Goal: Information Seeking & Learning: Learn about a topic

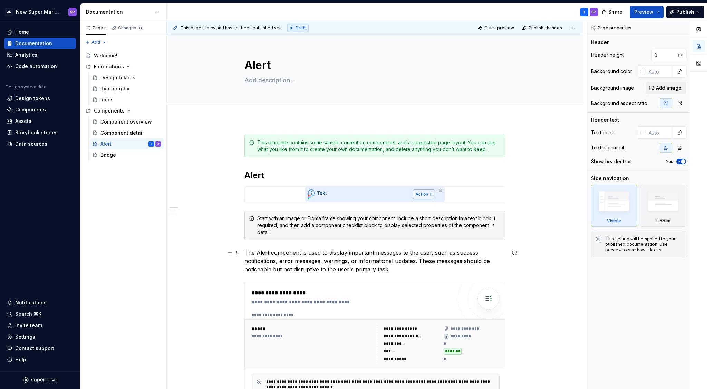
click at [298, 253] on p "The Alert component is used to display important messages to the user, such as …" at bounding box center [374, 260] width 261 height 25
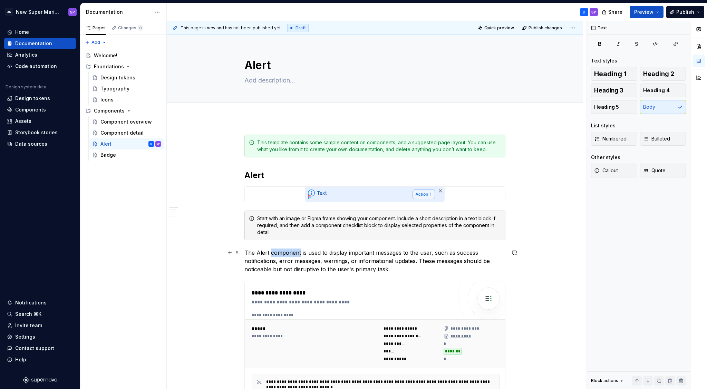
click at [298, 253] on p "The Alert component is used to display important messages to the user, such as …" at bounding box center [374, 260] width 261 height 25
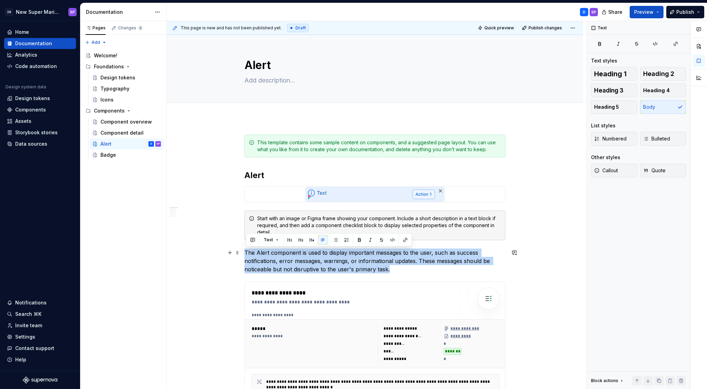
click at [298, 253] on p "The Alert component is used to display important messages to the user, such as …" at bounding box center [374, 260] width 261 height 25
click at [296, 253] on p "The Alert component is used to display important messages to the user, such as …" at bounding box center [374, 260] width 261 height 25
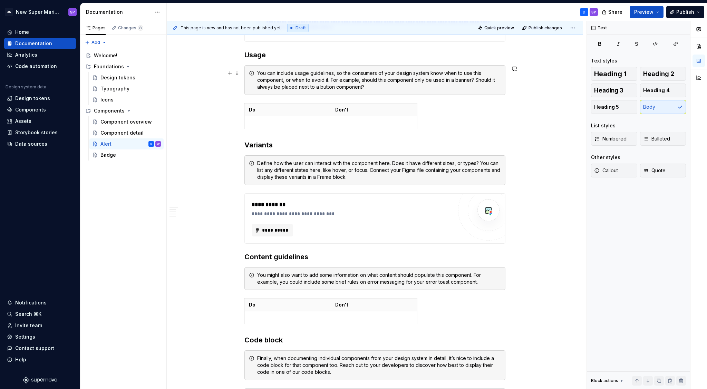
scroll to position [337, 0]
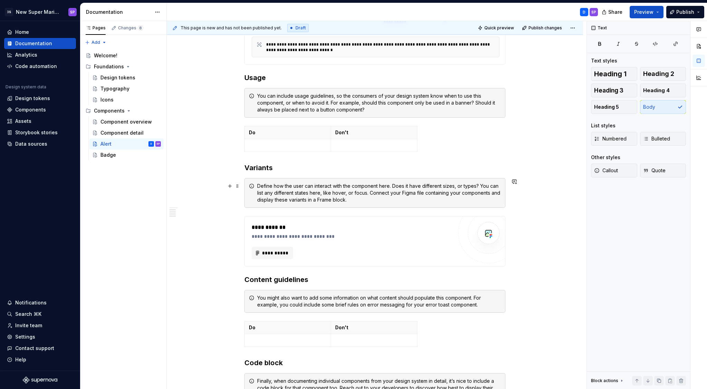
click at [294, 188] on div "Define how the user can interact with the component here. Does it have differen…" at bounding box center [379, 193] width 244 height 21
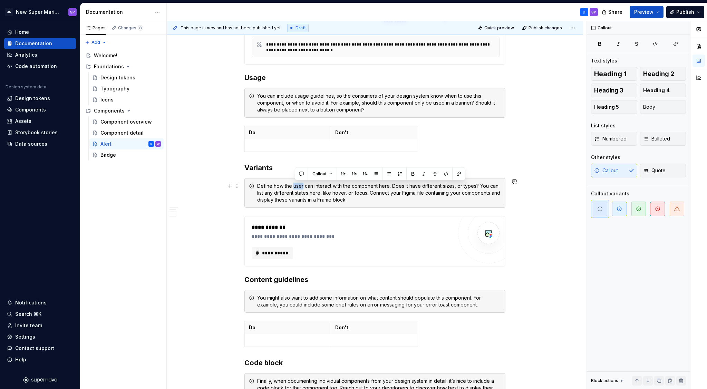
click at [294, 188] on div "Define how the user can interact with the component here. Does it have differen…" at bounding box center [379, 193] width 244 height 21
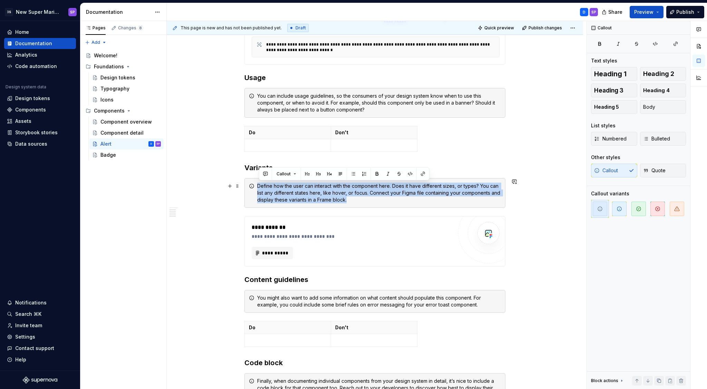
click at [294, 188] on div "Define how the user can interact with the component here. Does it have differen…" at bounding box center [379, 193] width 244 height 21
click at [297, 192] on div "Define how the user can interact with the component here. Does it have differen…" at bounding box center [379, 193] width 244 height 21
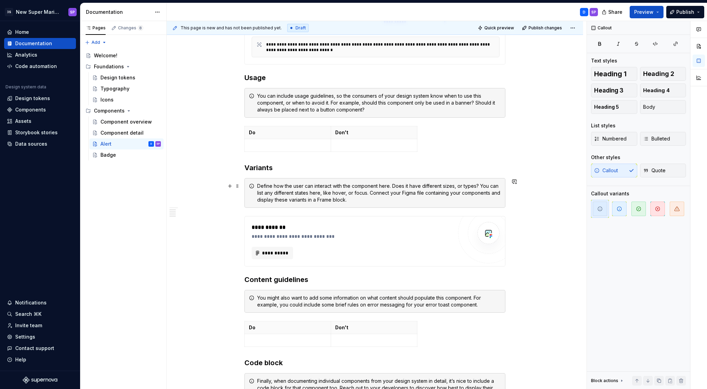
click at [312, 187] on div "Define how the user can interact with the component here. Does it have differen…" at bounding box center [379, 193] width 244 height 21
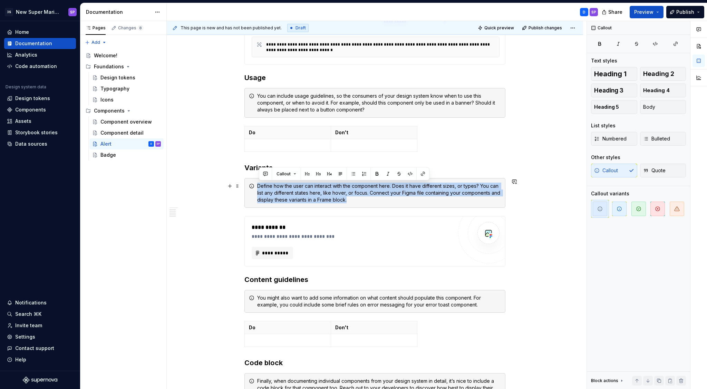
click at [312, 187] on div "Define how the user can interact with the component here. Does it have differen…" at bounding box center [379, 193] width 244 height 21
click at [306, 195] on div "Define how the user can interact with the component here. Does it have differen…" at bounding box center [379, 193] width 244 height 21
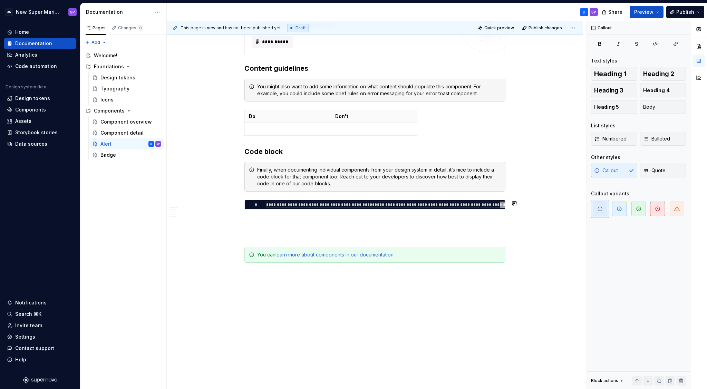
scroll to position [543, 0]
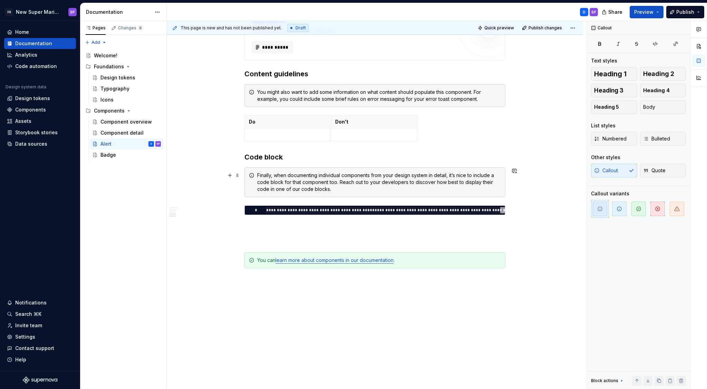
click at [310, 184] on div "Finally, when documenting individual components from your design system in deta…" at bounding box center [379, 182] width 244 height 21
click at [316, 184] on div "Finally, when documenting individual components from your design system in deta…" at bounding box center [379, 182] width 244 height 21
click at [319, 180] on div "Finally, when documenting individual components from your design system in deta…" at bounding box center [379, 182] width 244 height 21
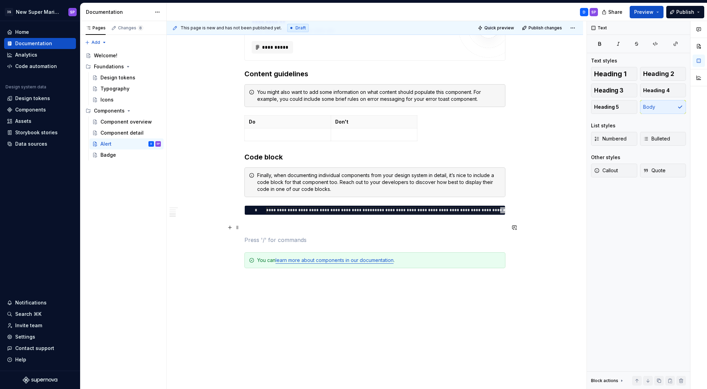
click at [293, 225] on p at bounding box center [374, 227] width 261 height 8
click at [286, 240] on p at bounding box center [374, 240] width 261 height 8
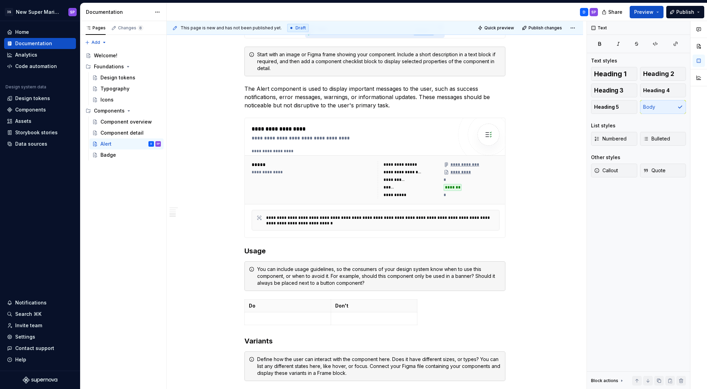
scroll to position [0, 0]
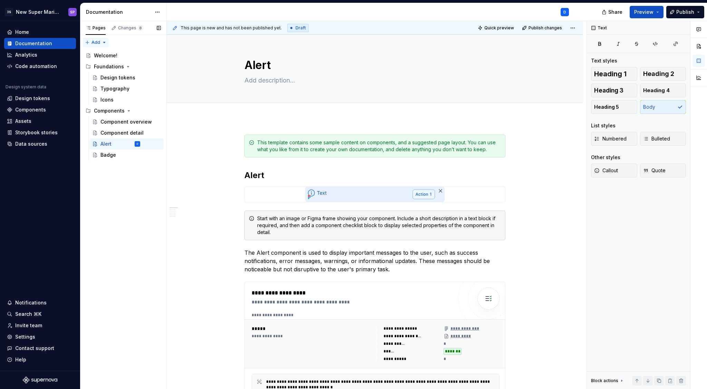
type textarea "*"
